Goal: Task Accomplishment & Management: Use online tool/utility

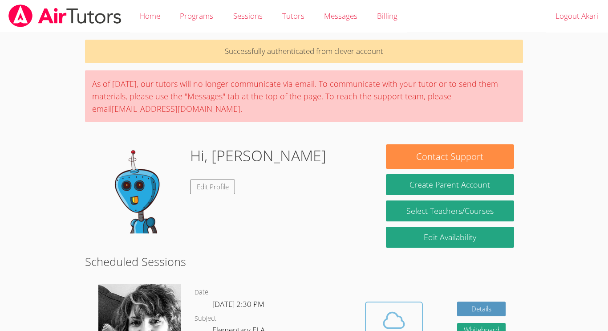
click at [399, 322] on icon at bounding box center [394, 320] width 25 height 25
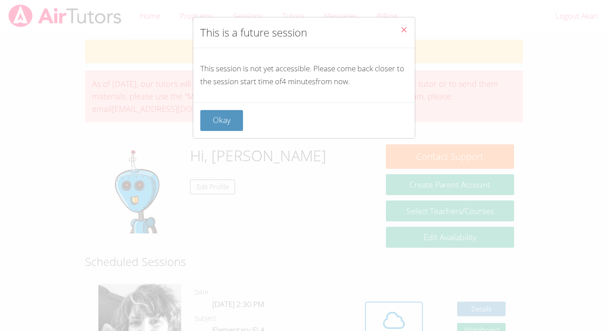
click at [396, 37] on button "Close" at bounding box center [404, 30] width 22 height 27
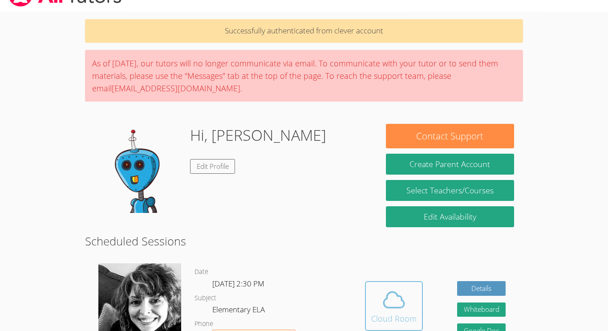
click at [396, 297] on icon at bounding box center [394, 299] width 25 height 25
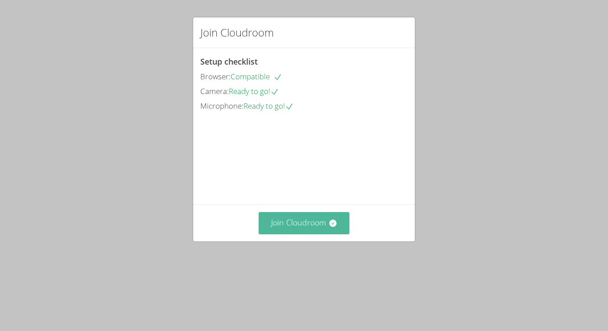
click at [312, 234] on button "Join Cloudroom" at bounding box center [304, 223] width 91 height 22
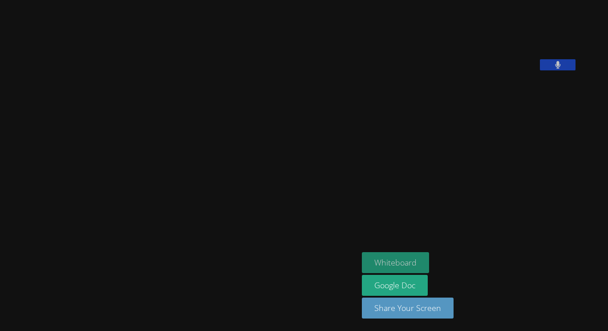
click at [408, 261] on button "Whiteboard" at bounding box center [395, 262] width 67 height 21
